Goal: Transaction & Acquisition: Purchase product/service

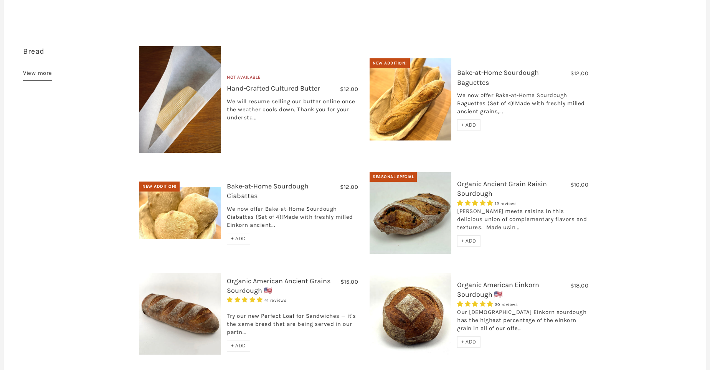
scroll to position [230, 0]
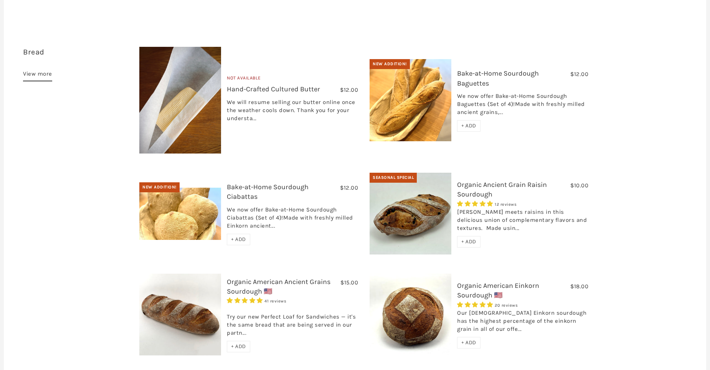
click at [479, 180] on link "Organic Ancient Grain Raisin Sourdough" at bounding box center [502, 189] width 90 height 18
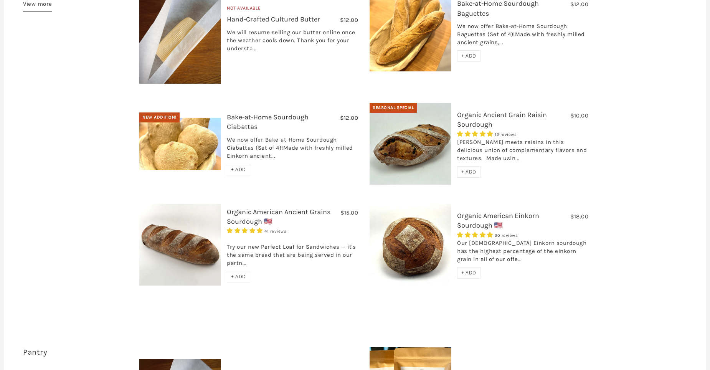
scroll to position [301, 0]
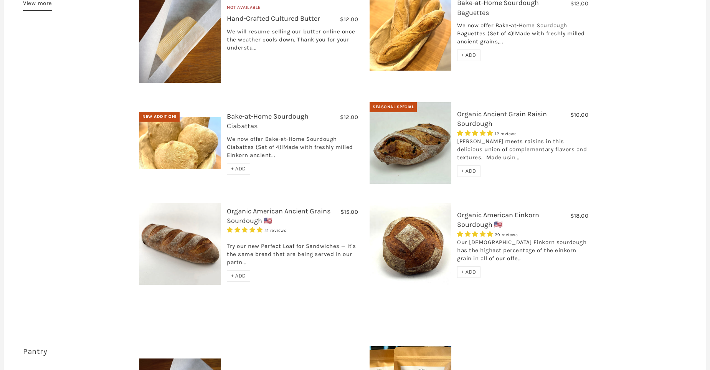
click at [477, 211] on link "Organic American Einkorn Sourdough 🇺🇸" at bounding box center [498, 220] width 82 height 18
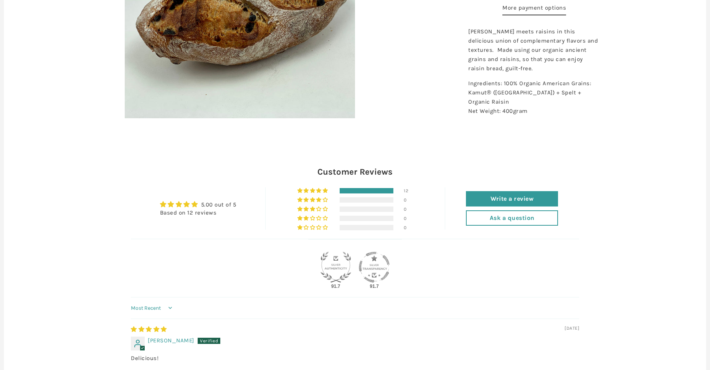
scroll to position [115, 0]
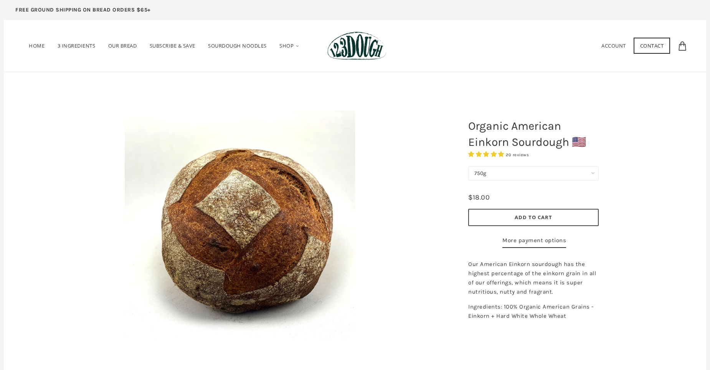
click at [590, 172] on select "750g" at bounding box center [533, 173] width 131 height 14
click at [642, 157] on div "Organic American Einkorn Sourdough 🇺🇸 20 reviews 750g 750g - $18.00 1500g - $36…" at bounding box center [572, 225] width 230 height 269
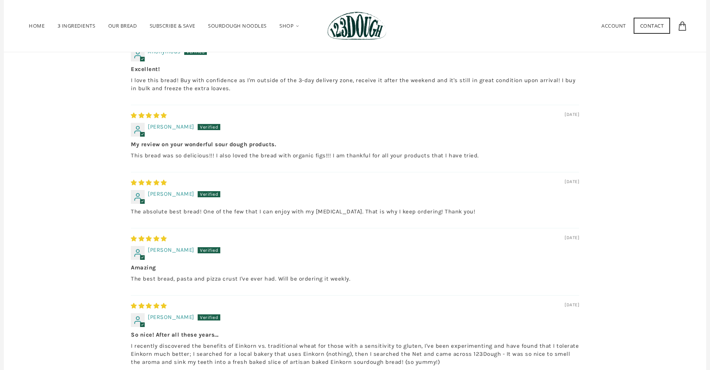
scroll to position [461, 0]
